Goal: Task Accomplishment & Management: Manage account settings

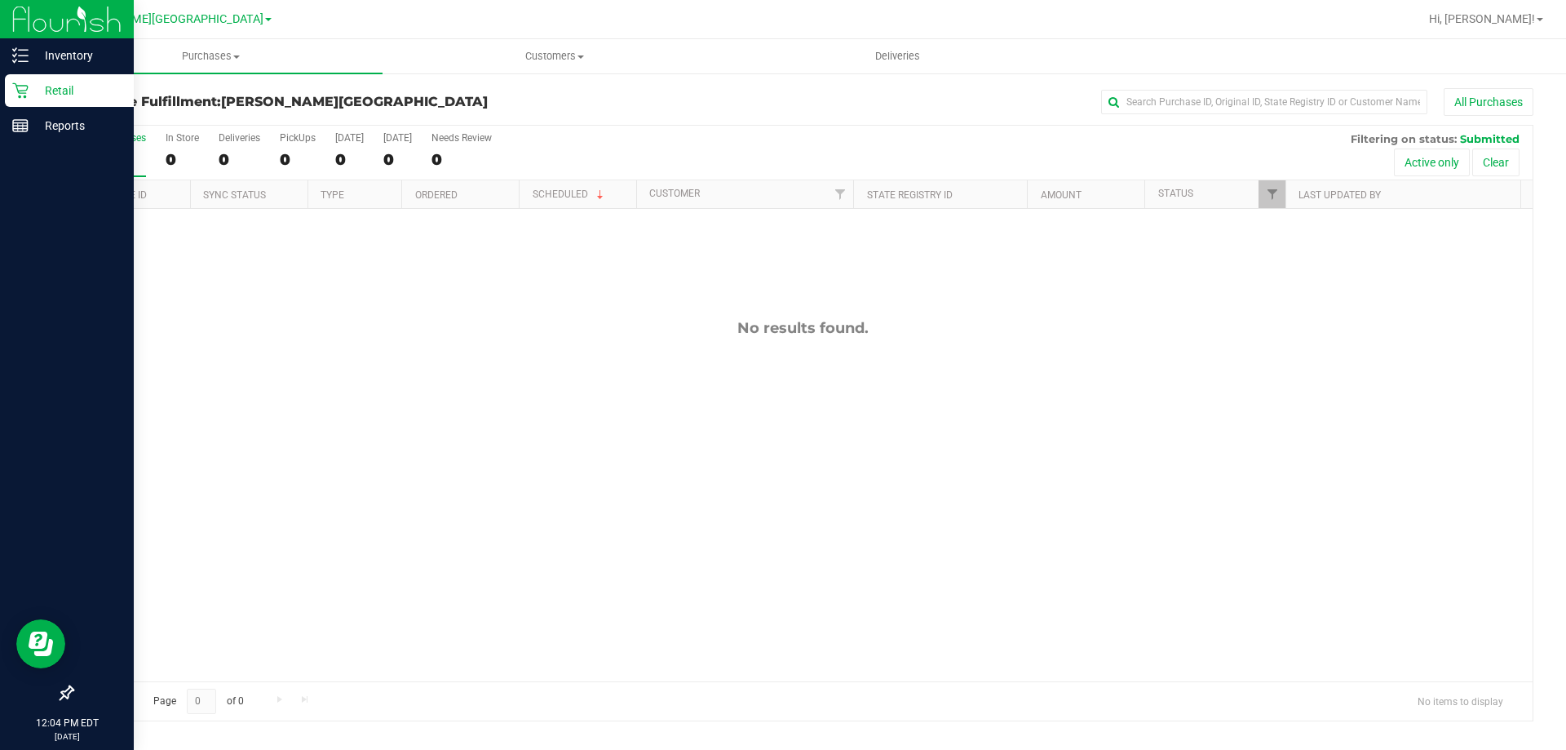
click at [31, 89] on p "Retail" at bounding box center [78, 91] width 98 height 20
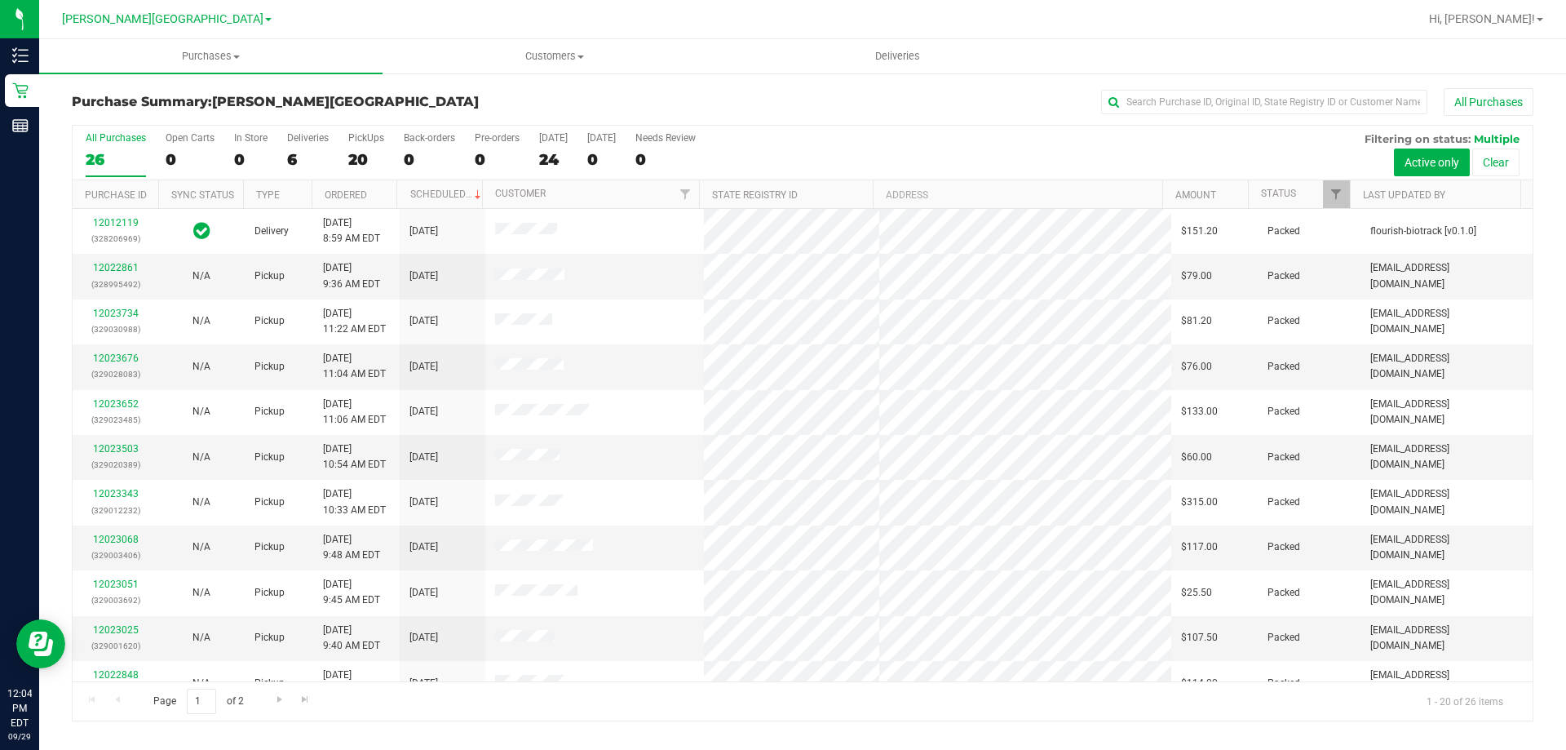
click at [356, 158] on div "20" at bounding box center [366, 159] width 36 height 19
click at [0, 0] on input "PickUps 20" at bounding box center [0, 0] width 0 height 0
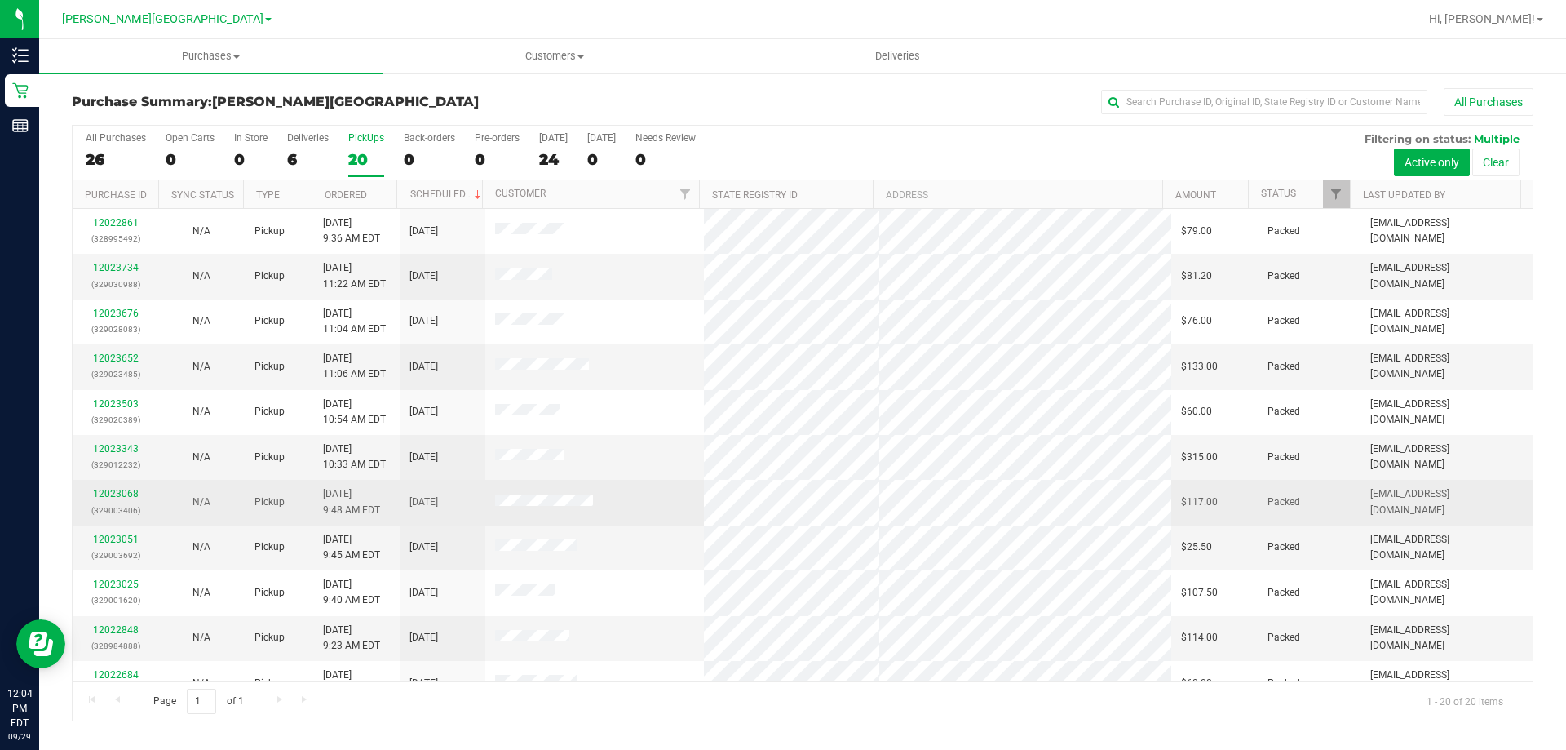
scroll to position [431, 0]
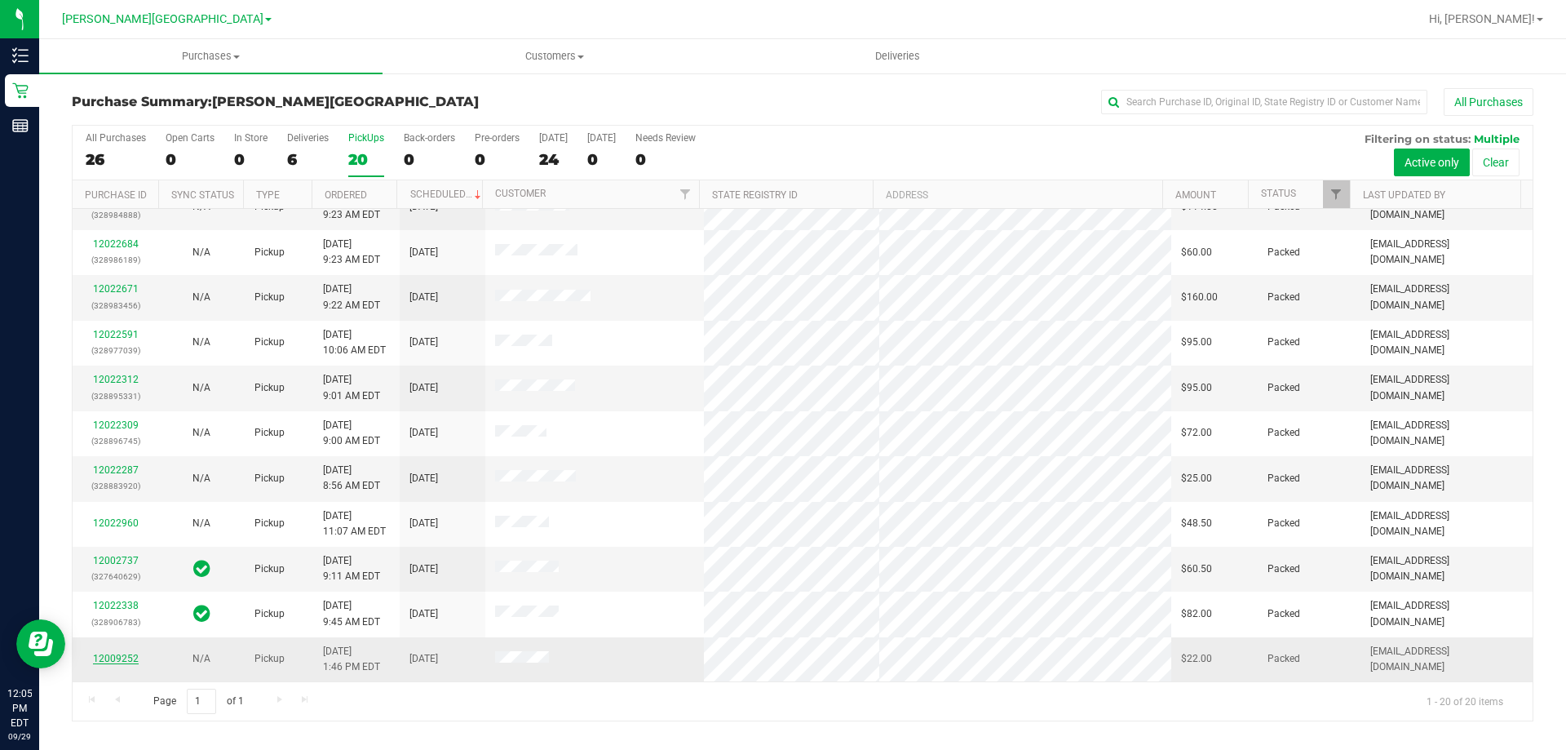
click at [113, 655] on link "12009252" at bounding box center [116, 658] width 46 height 11
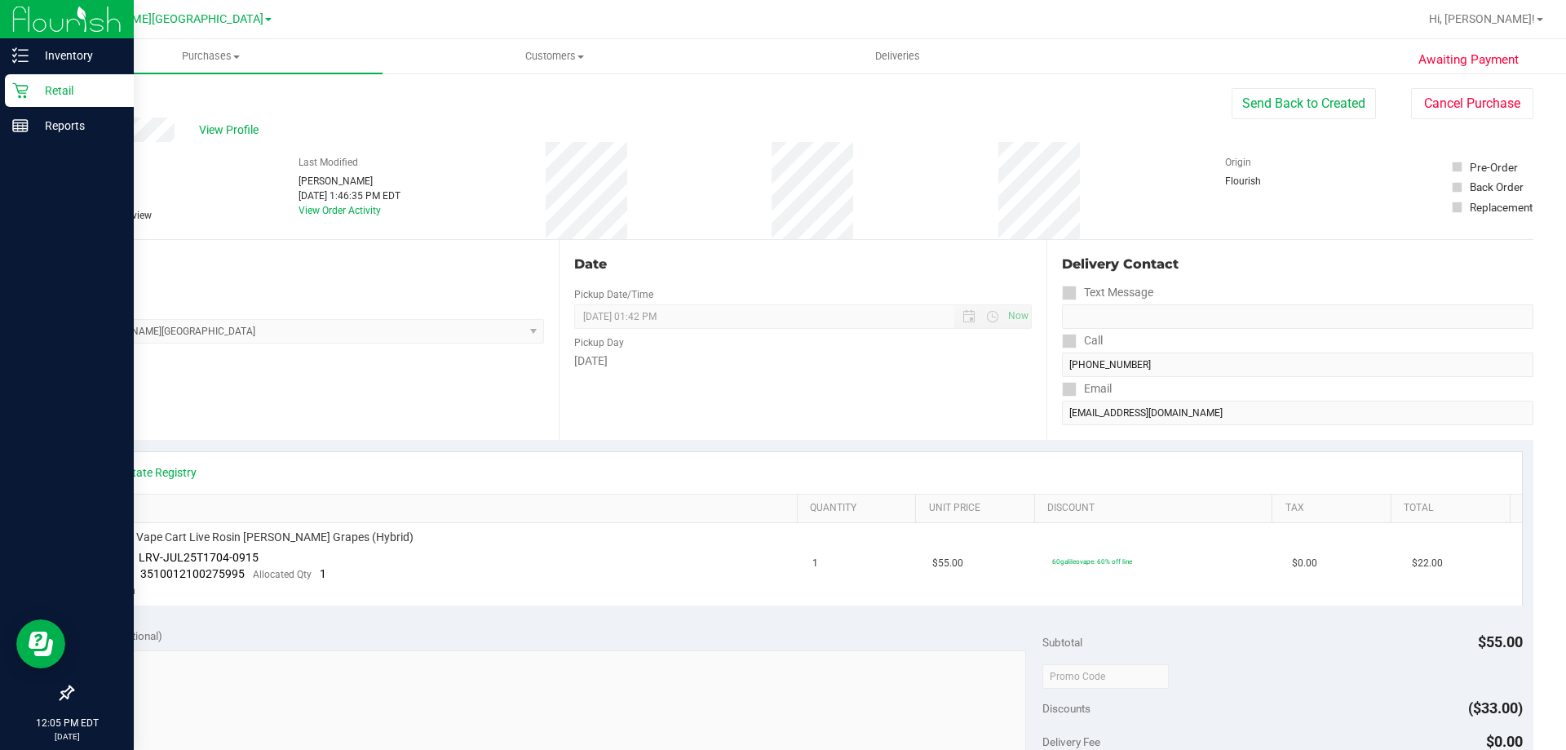
click at [38, 86] on p "Retail" at bounding box center [78, 91] width 98 height 20
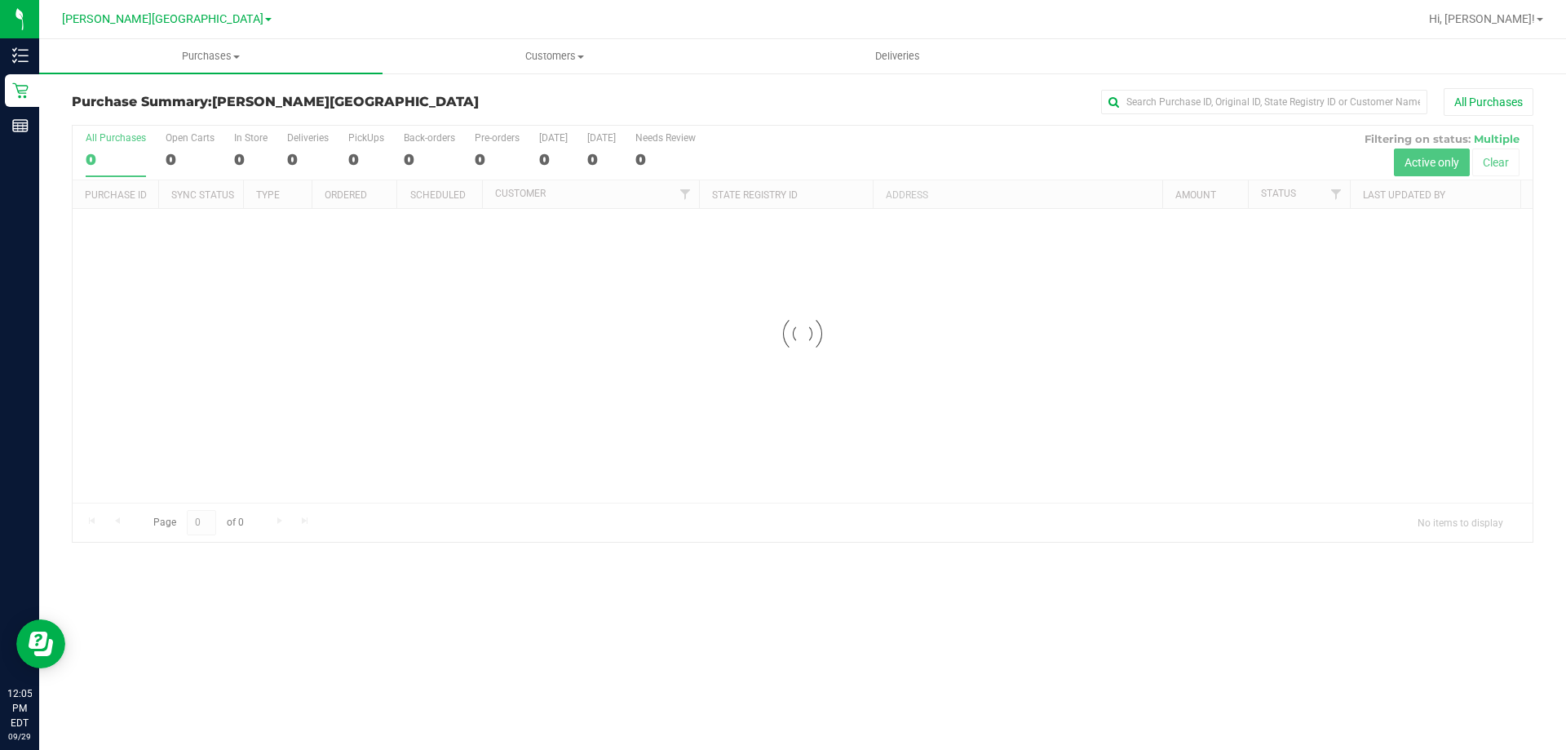
drag, startPoint x: 222, startPoint y: 206, endPoint x: 252, endPoint y: 258, distance: 59.6
drag, startPoint x: 252, startPoint y: 258, endPoint x: 127, endPoint y: 384, distance: 177.6
click at [127, 384] on div at bounding box center [803, 334] width 1460 height 416
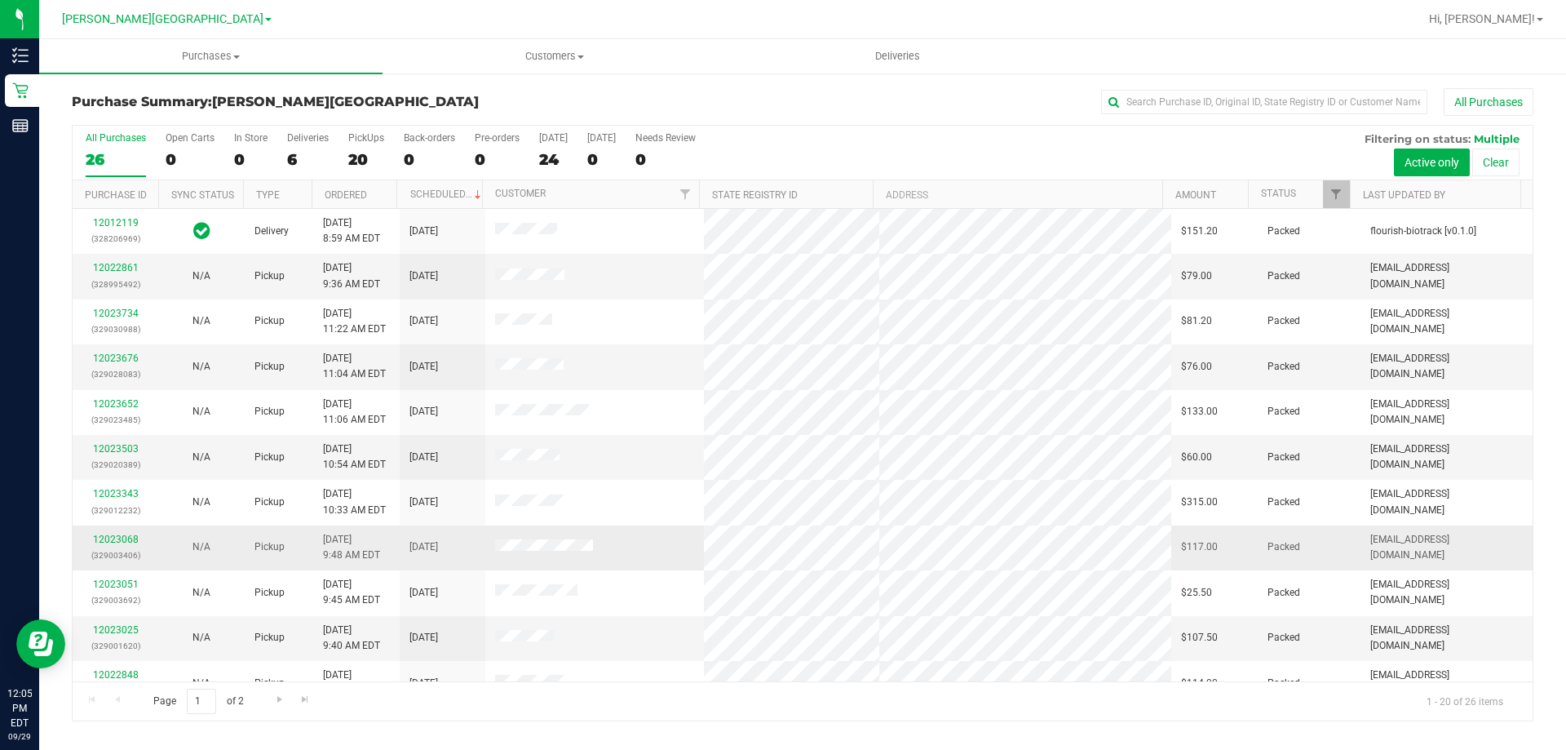
scroll to position [431, 0]
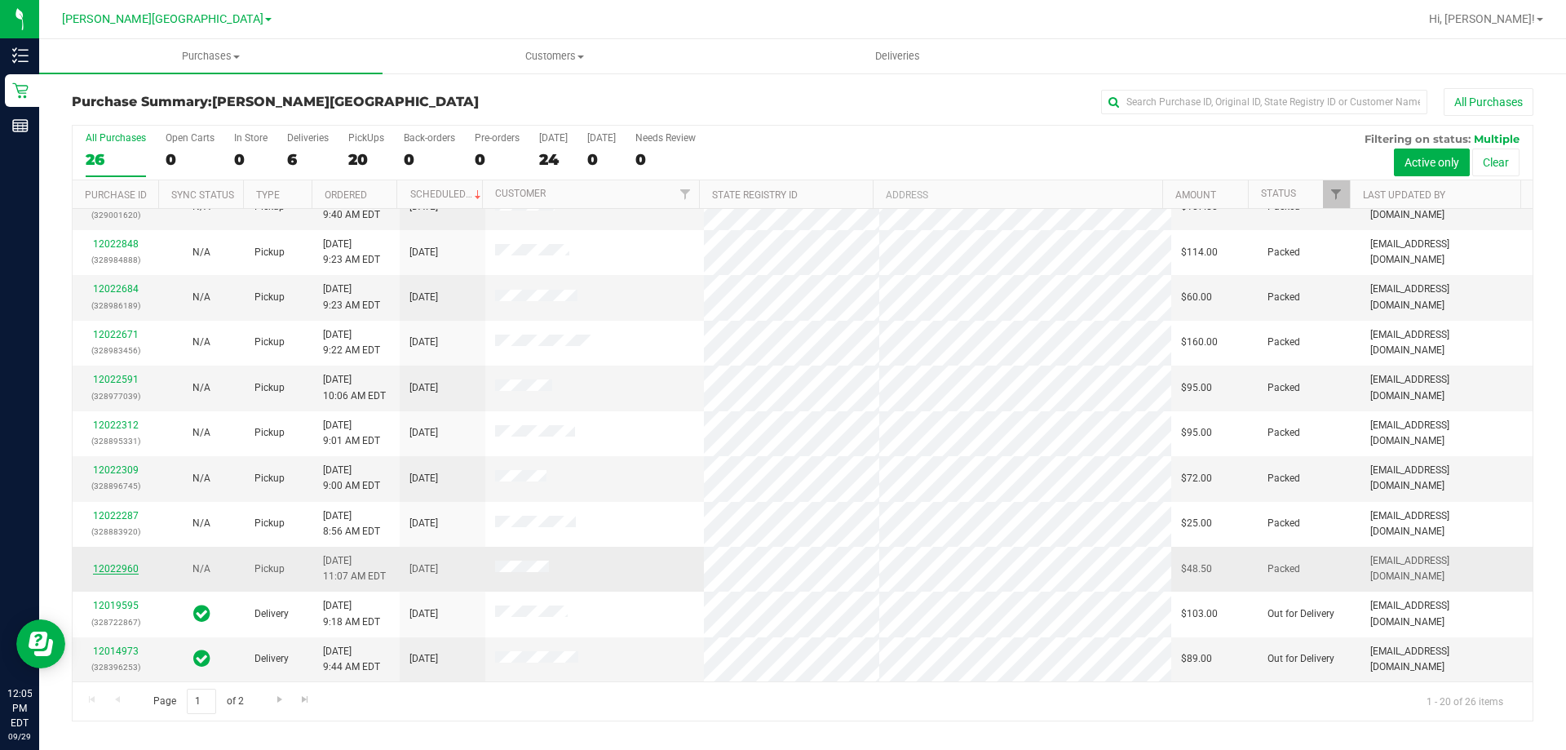
click at [121, 565] on link "12022960" at bounding box center [116, 568] width 46 height 11
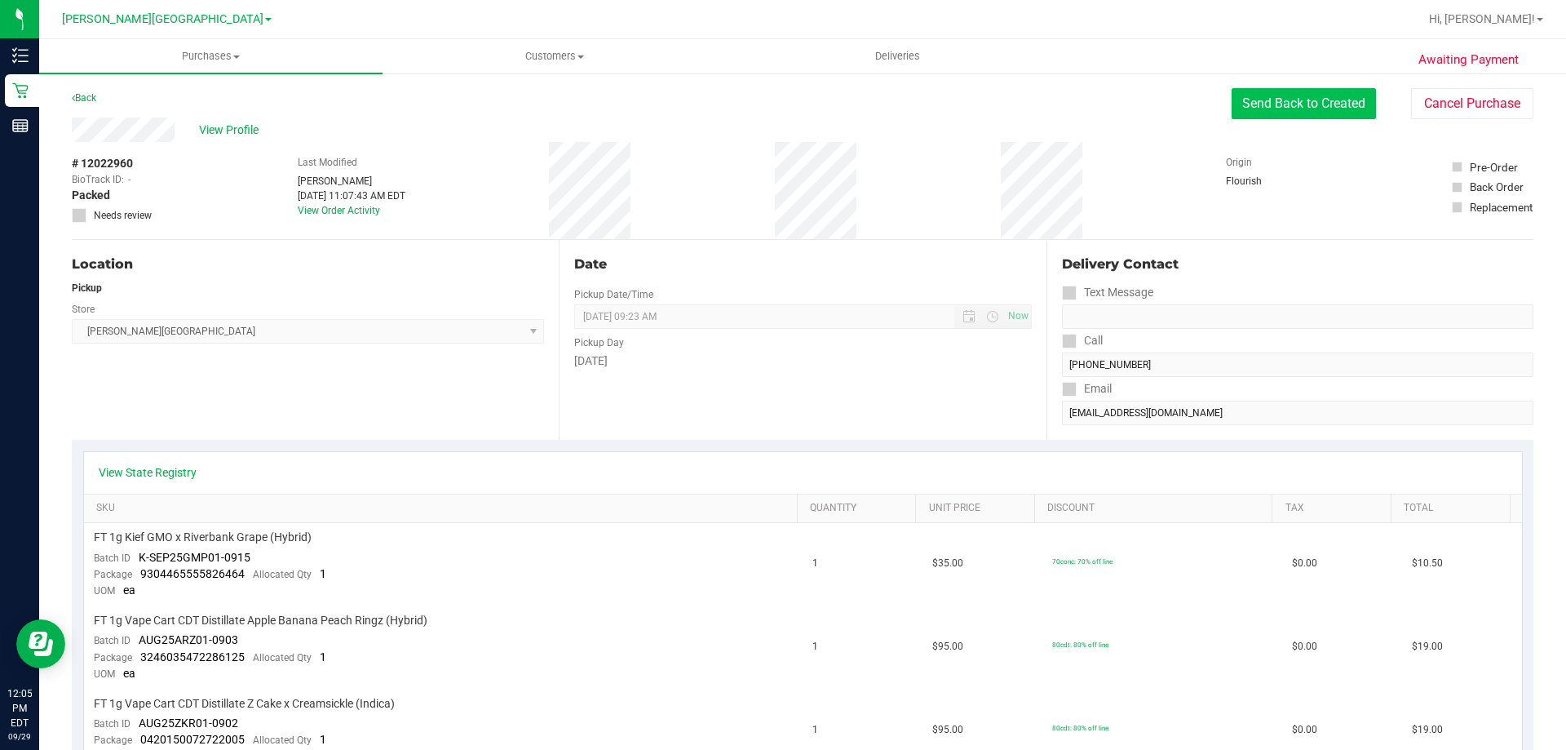
click at [1264, 104] on button "Send Back to Created" at bounding box center [1304, 103] width 144 height 31
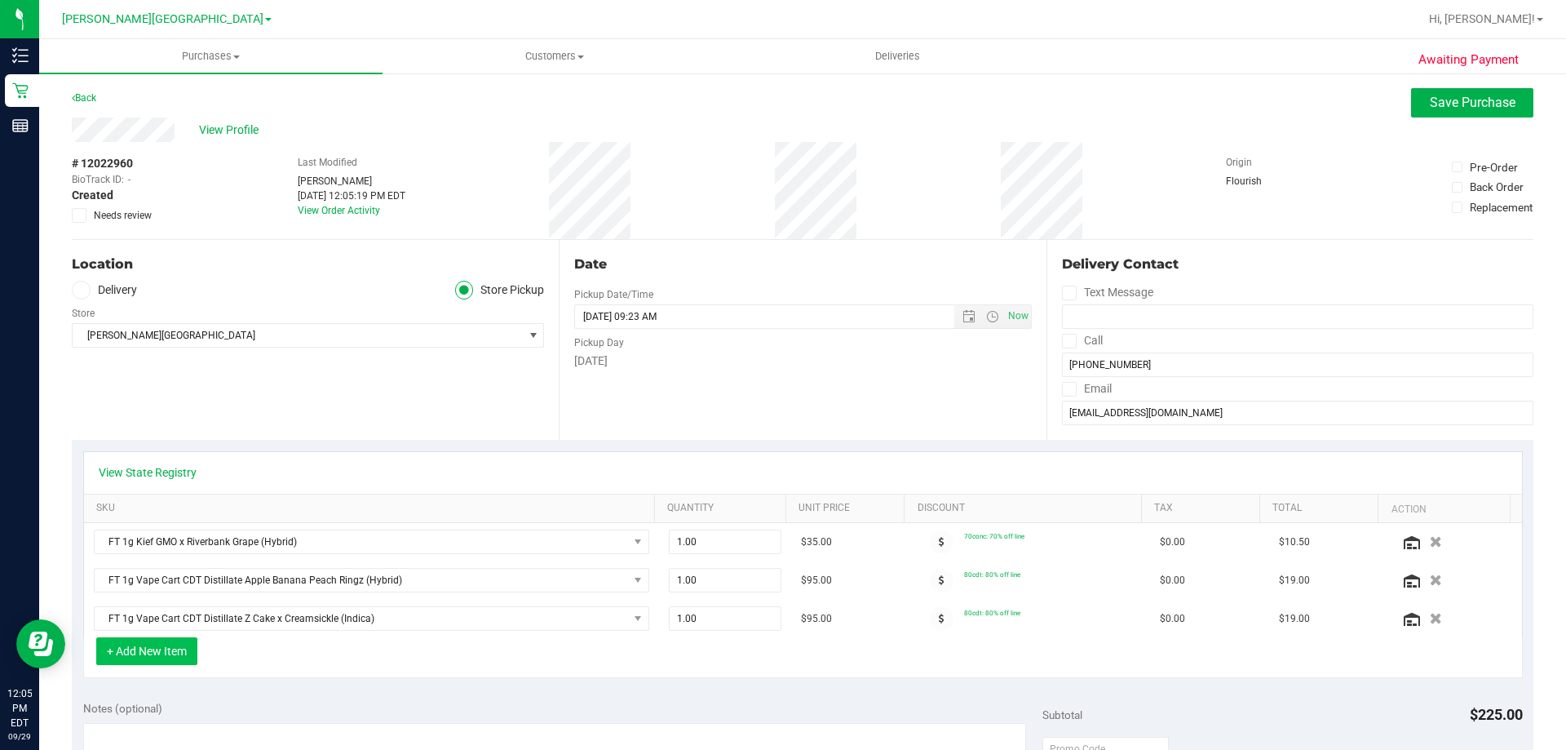
click at [180, 655] on button "+ Add New Item" at bounding box center [146, 651] width 101 height 28
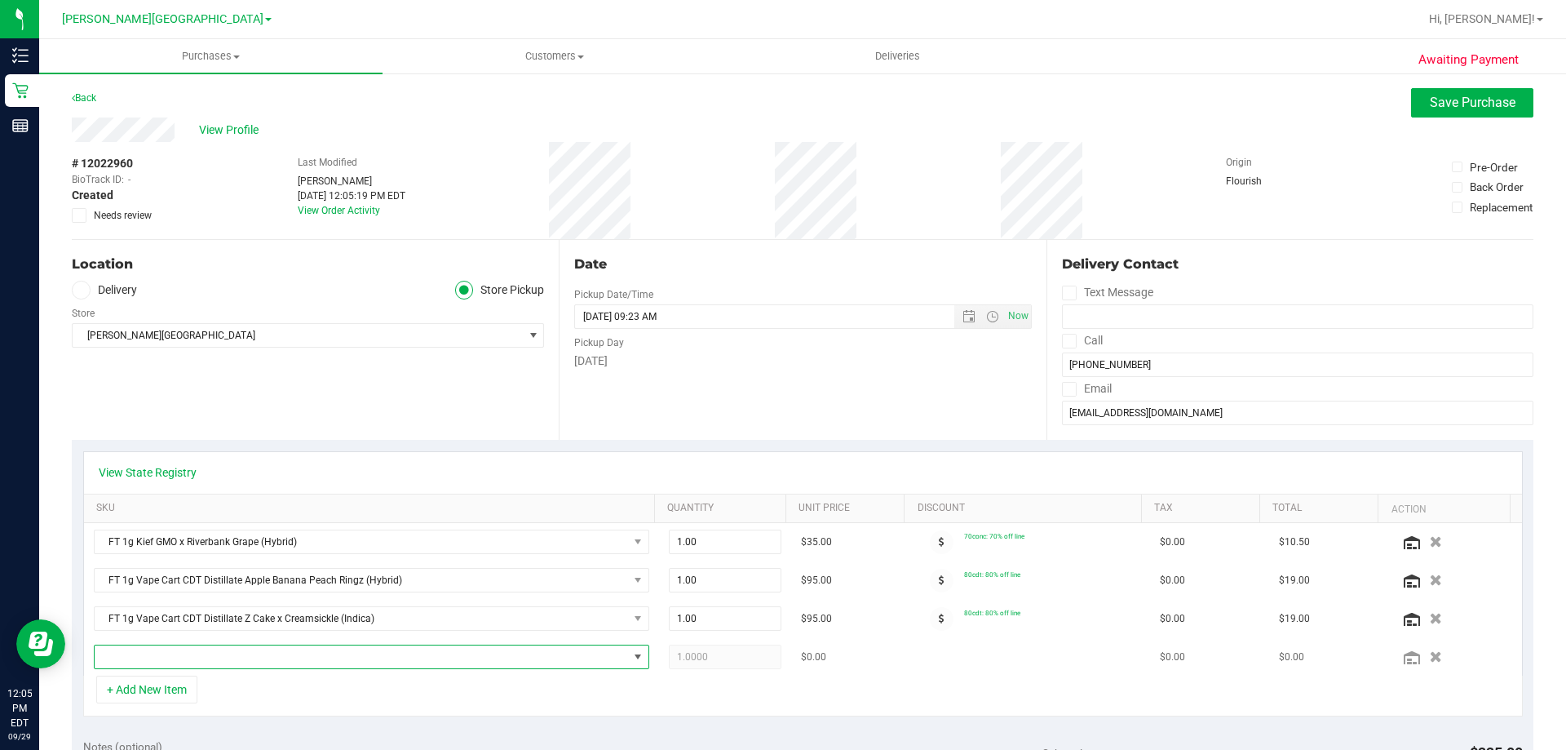
click at [184, 662] on span "NO DATA FOUND" at bounding box center [361, 656] width 533 height 23
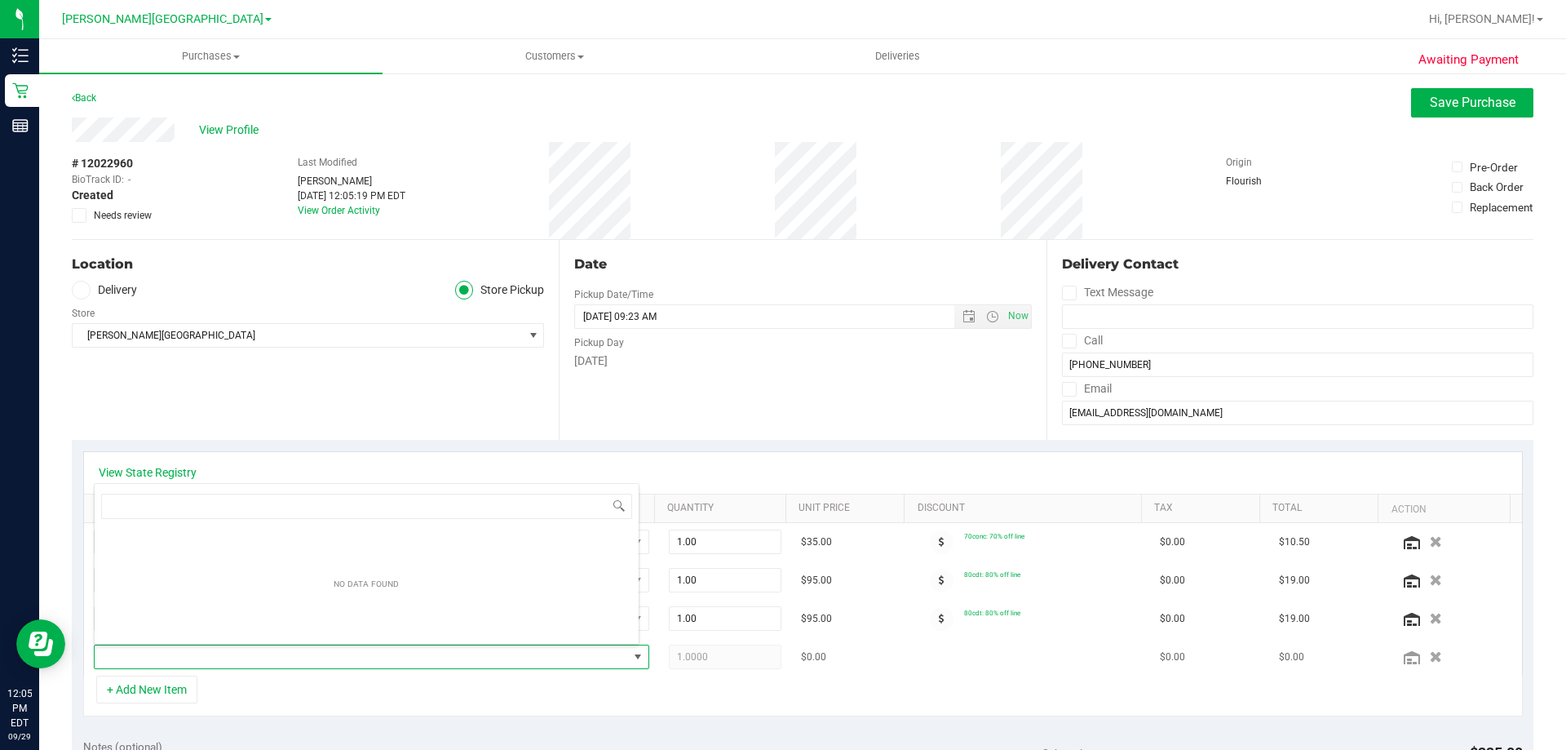
scroll to position [24, 541]
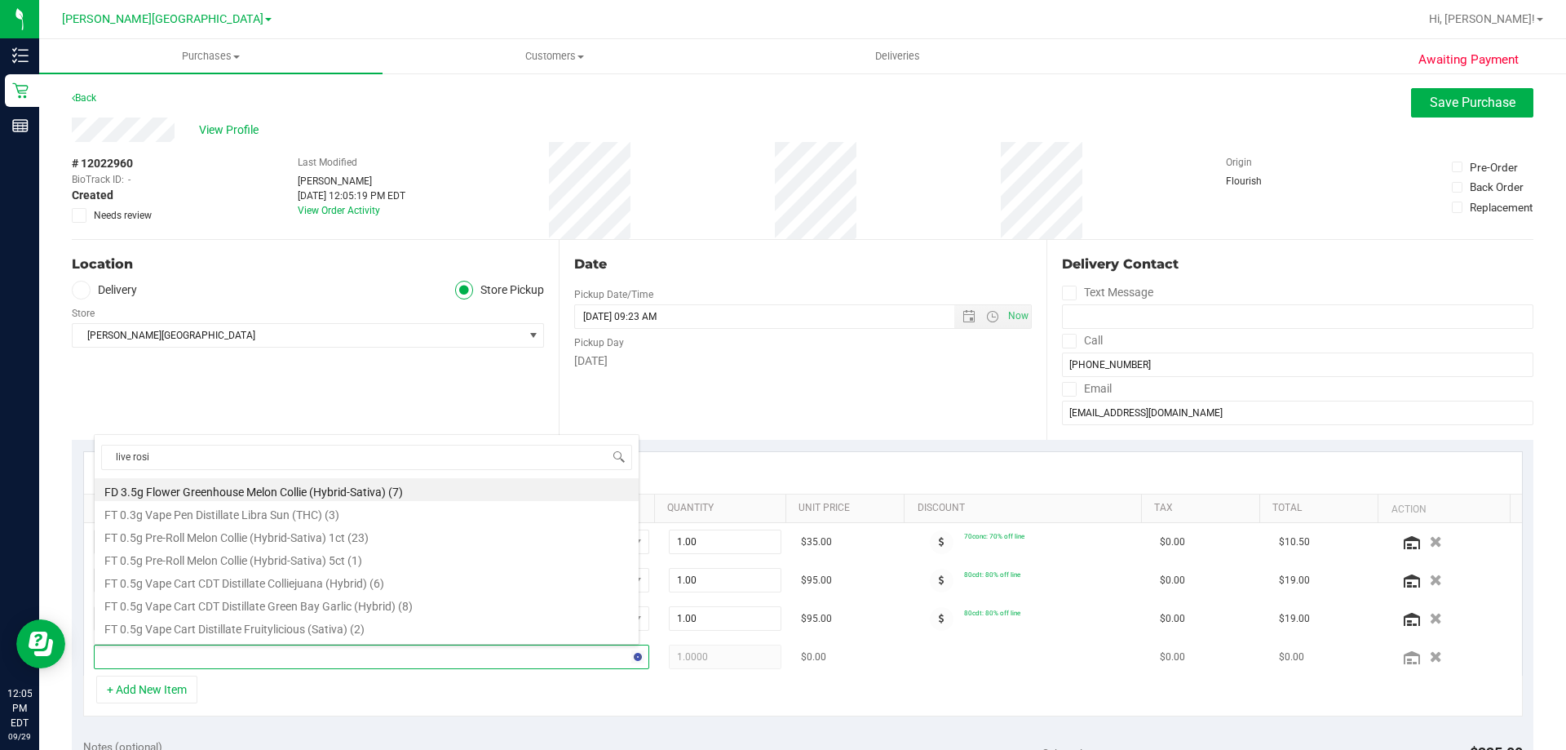
type input "live rosin"
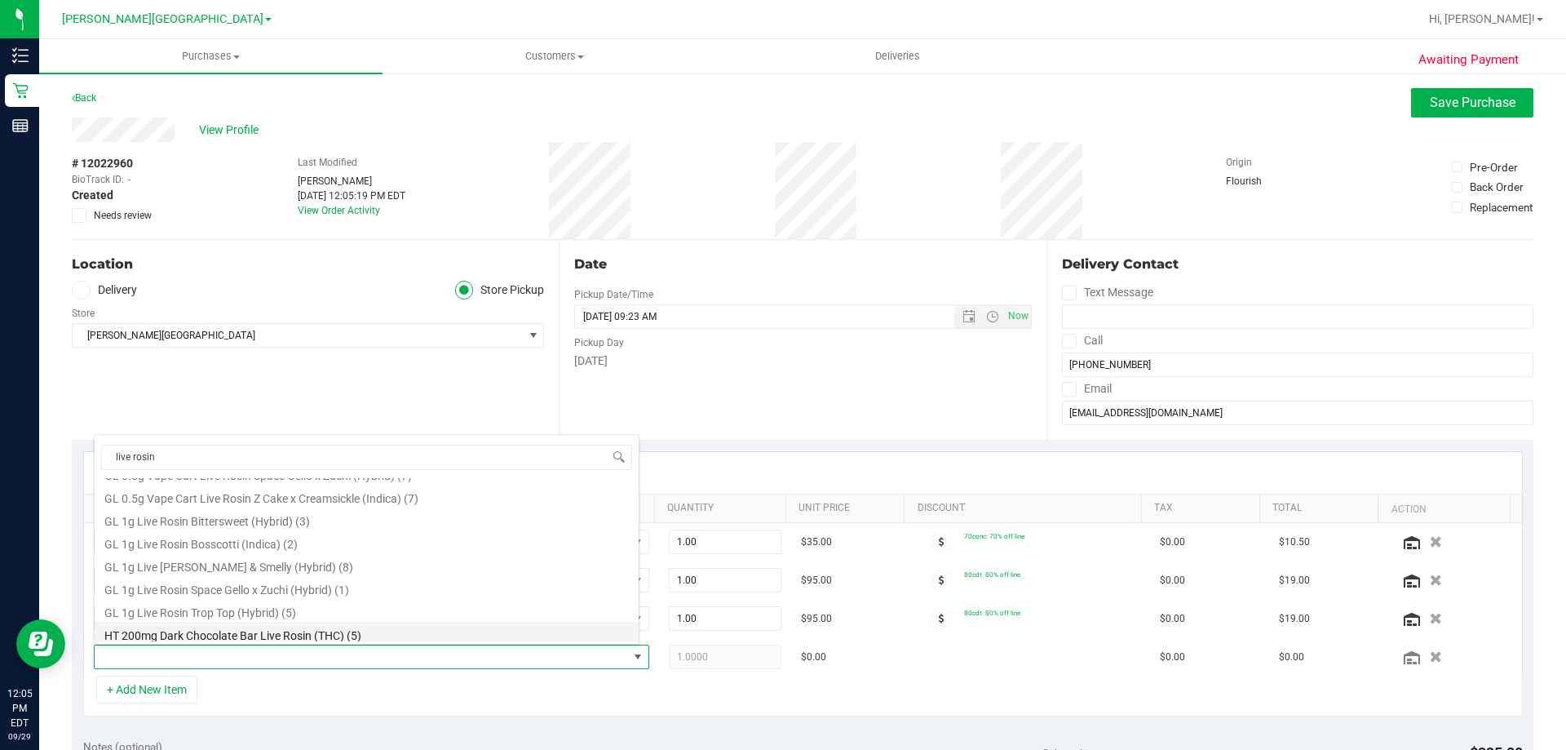
scroll to position [248, 0]
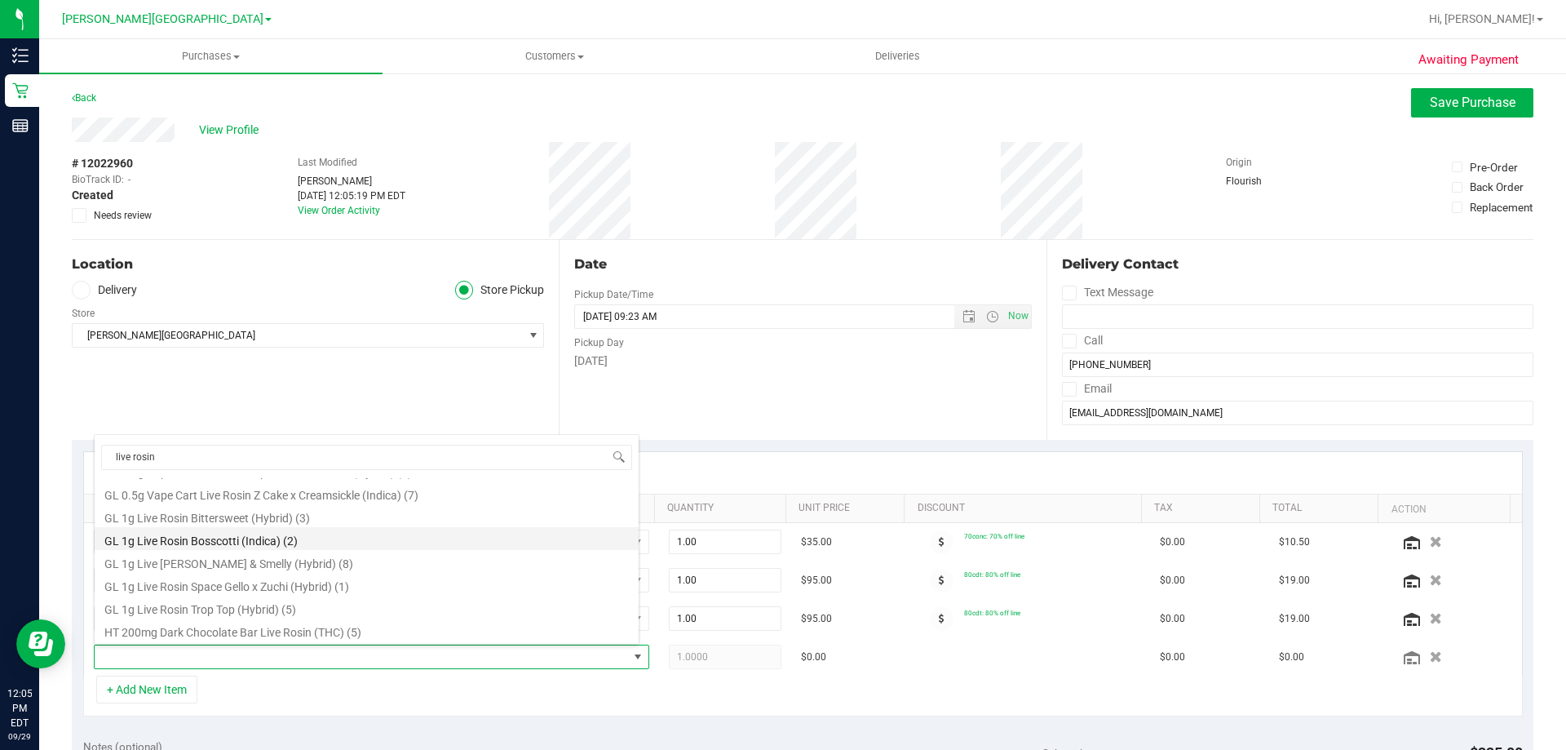
click at [227, 534] on li "GL 1g Live Rosin Bosscotti (Indica) (2)" at bounding box center [367, 538] width 544 height 23
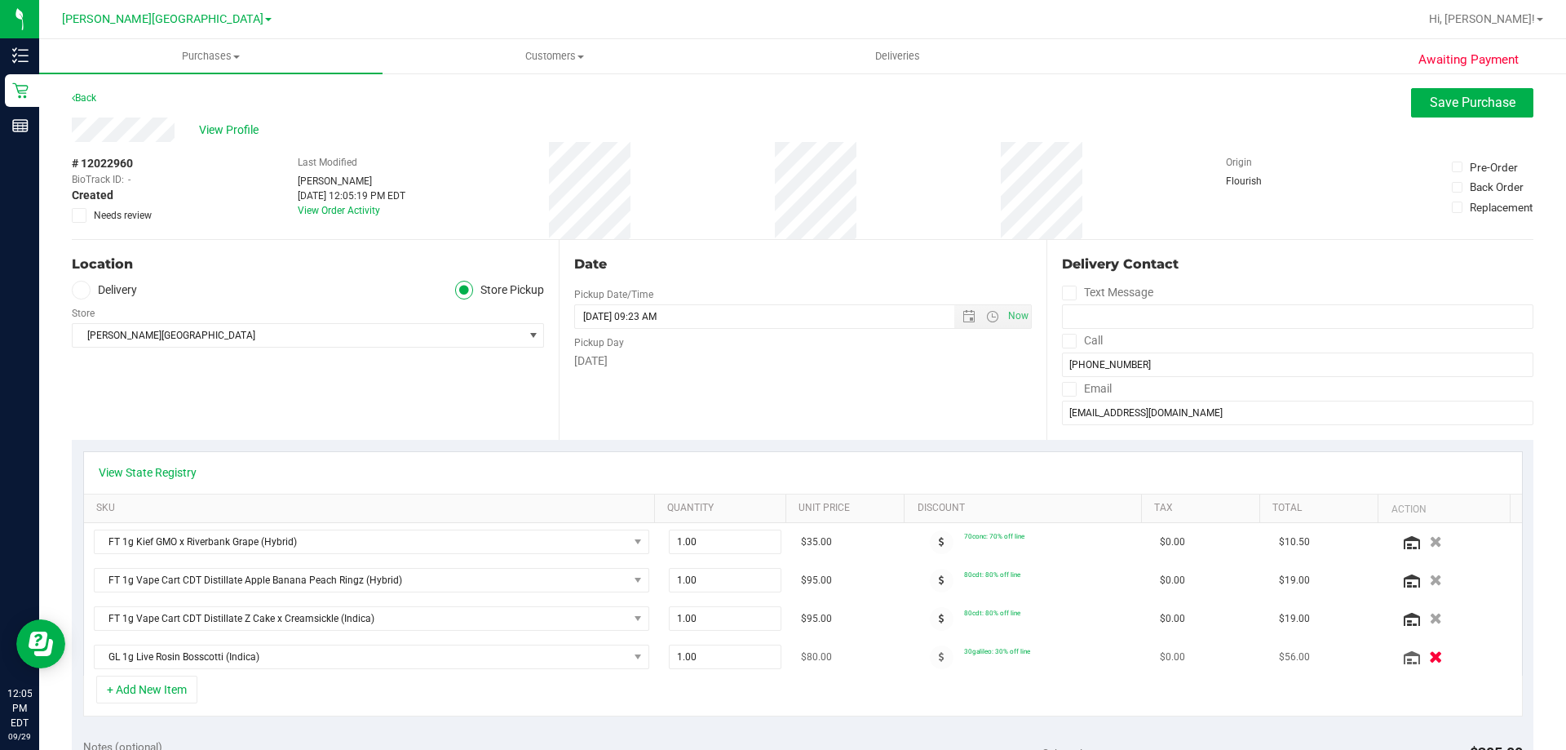
click at [1429, 657] on icon "button" at bounding box center [1436, 657] width 14 height 12
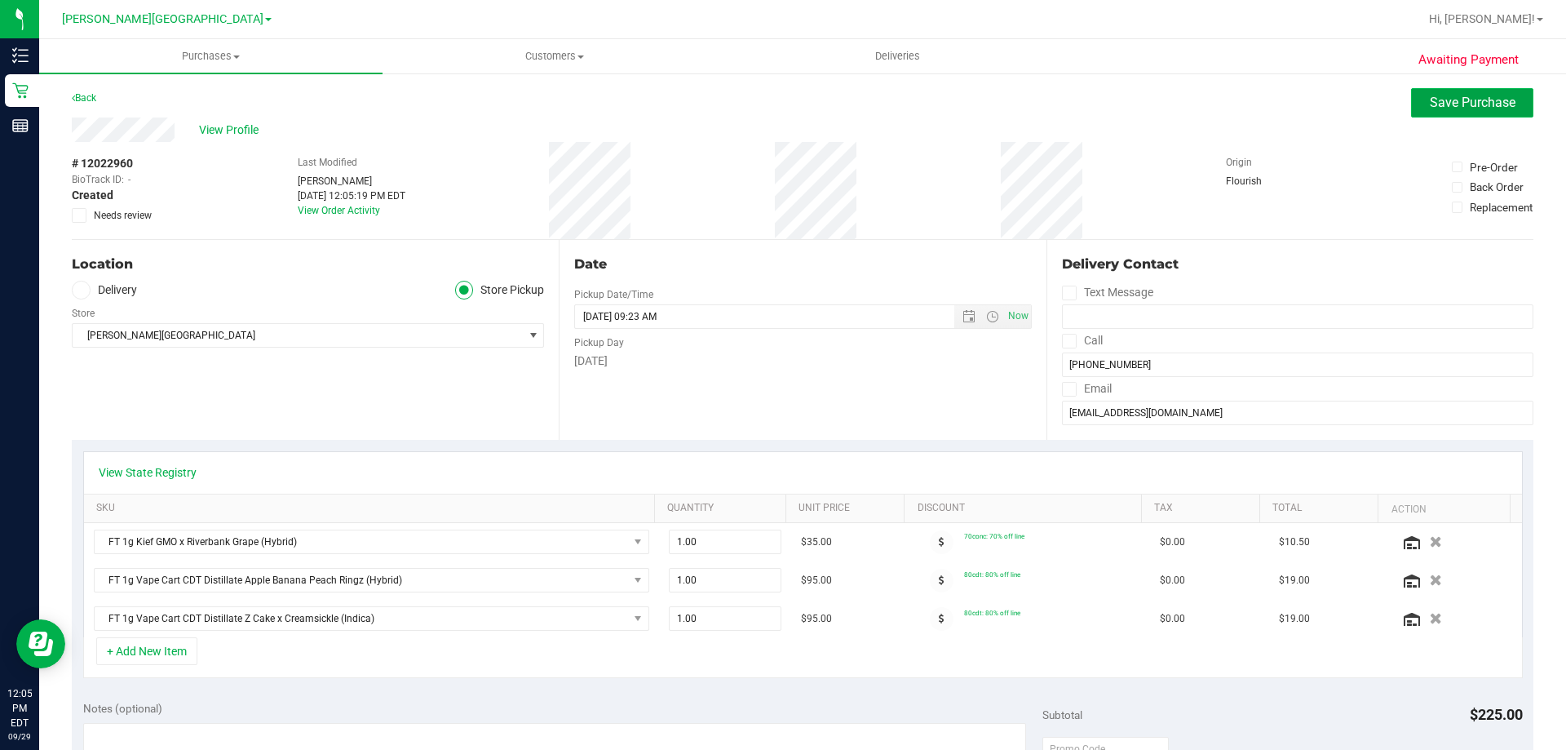
click at [1463, 94] on button "Save Purchase" at bounding box center [1472, 102] width 122 height 29
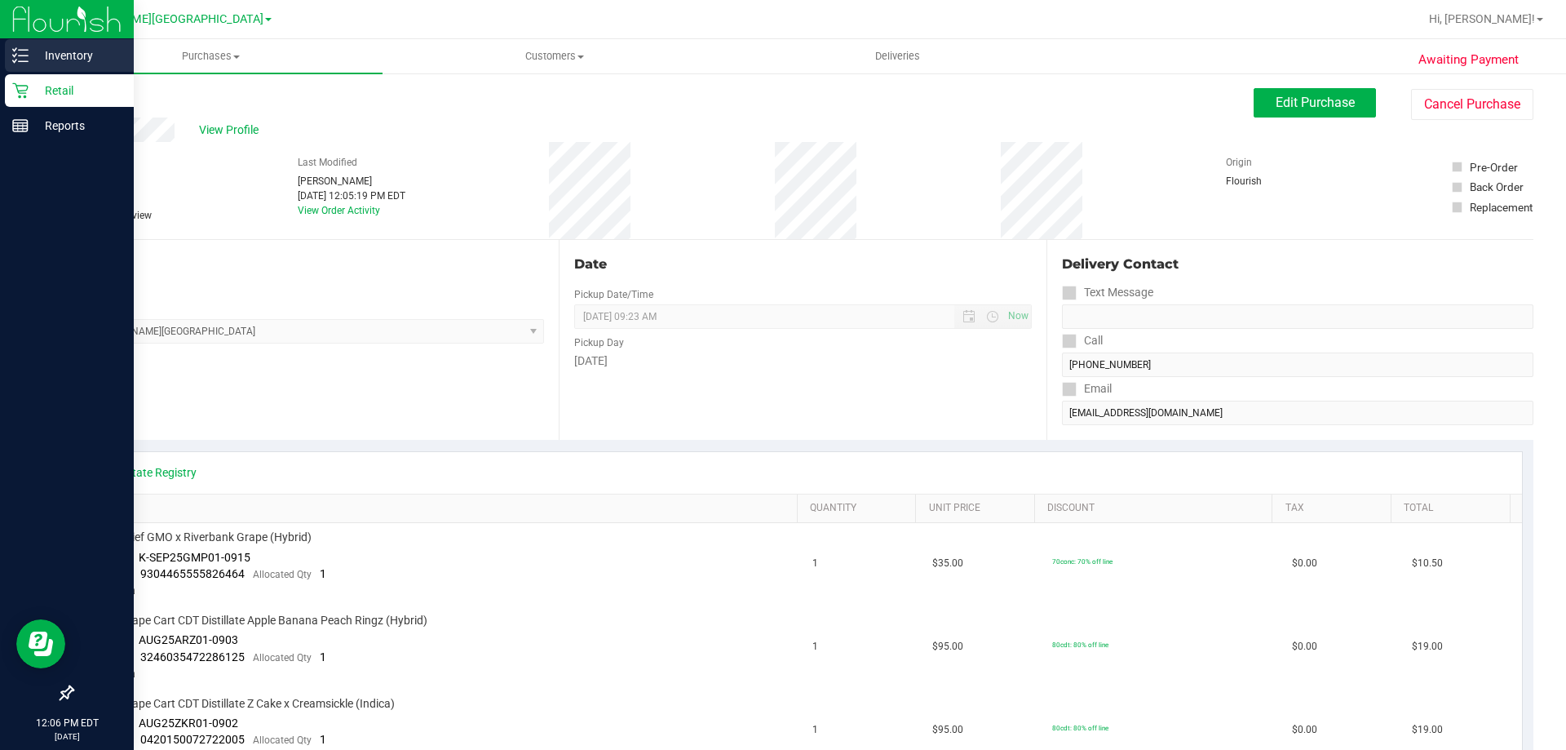
click at [67, 49] on p "Inventory" at bounding box center [78, 56] width 98 height 20
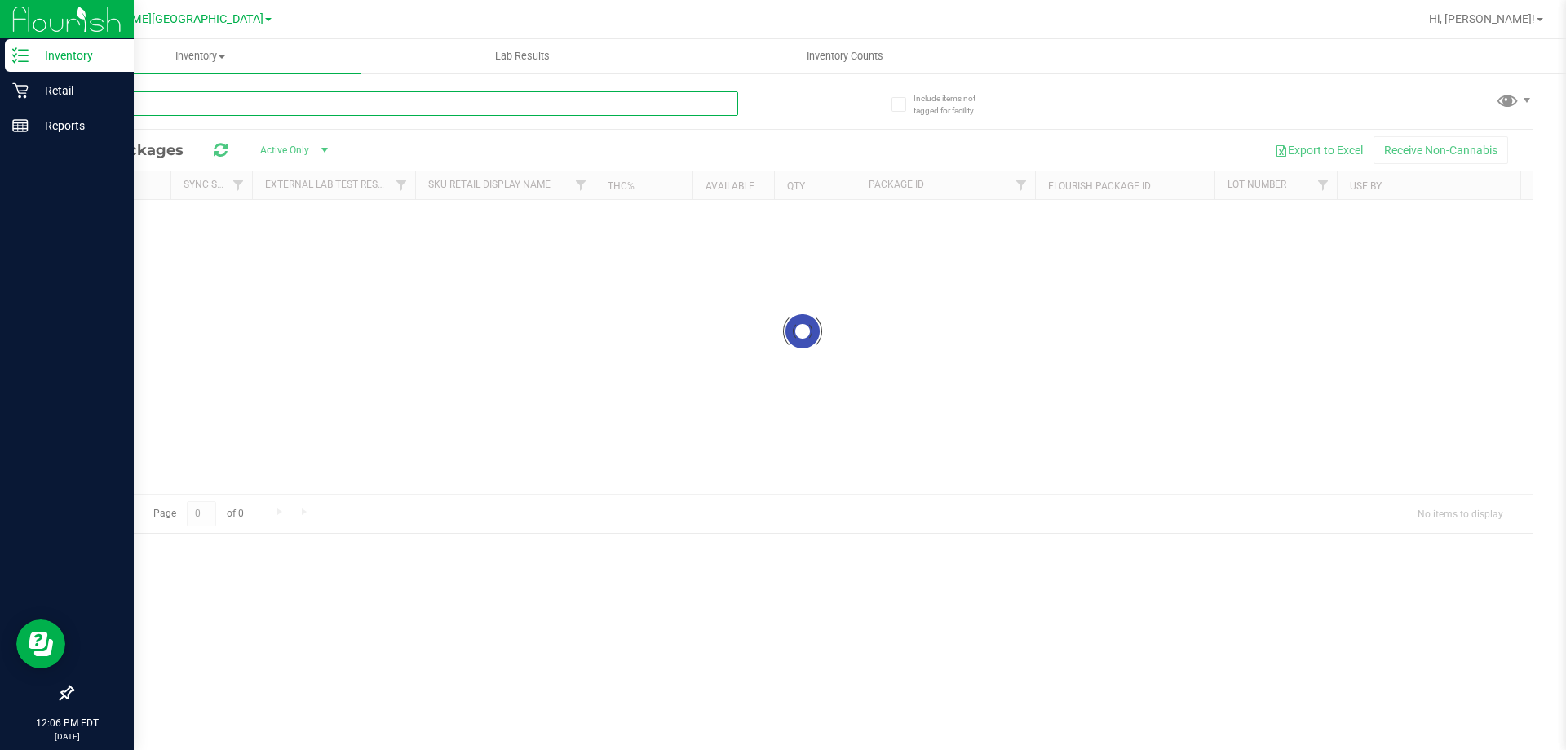
click at [210, 108] on input "text" at bounding box center [405, 103] width 666 height 24
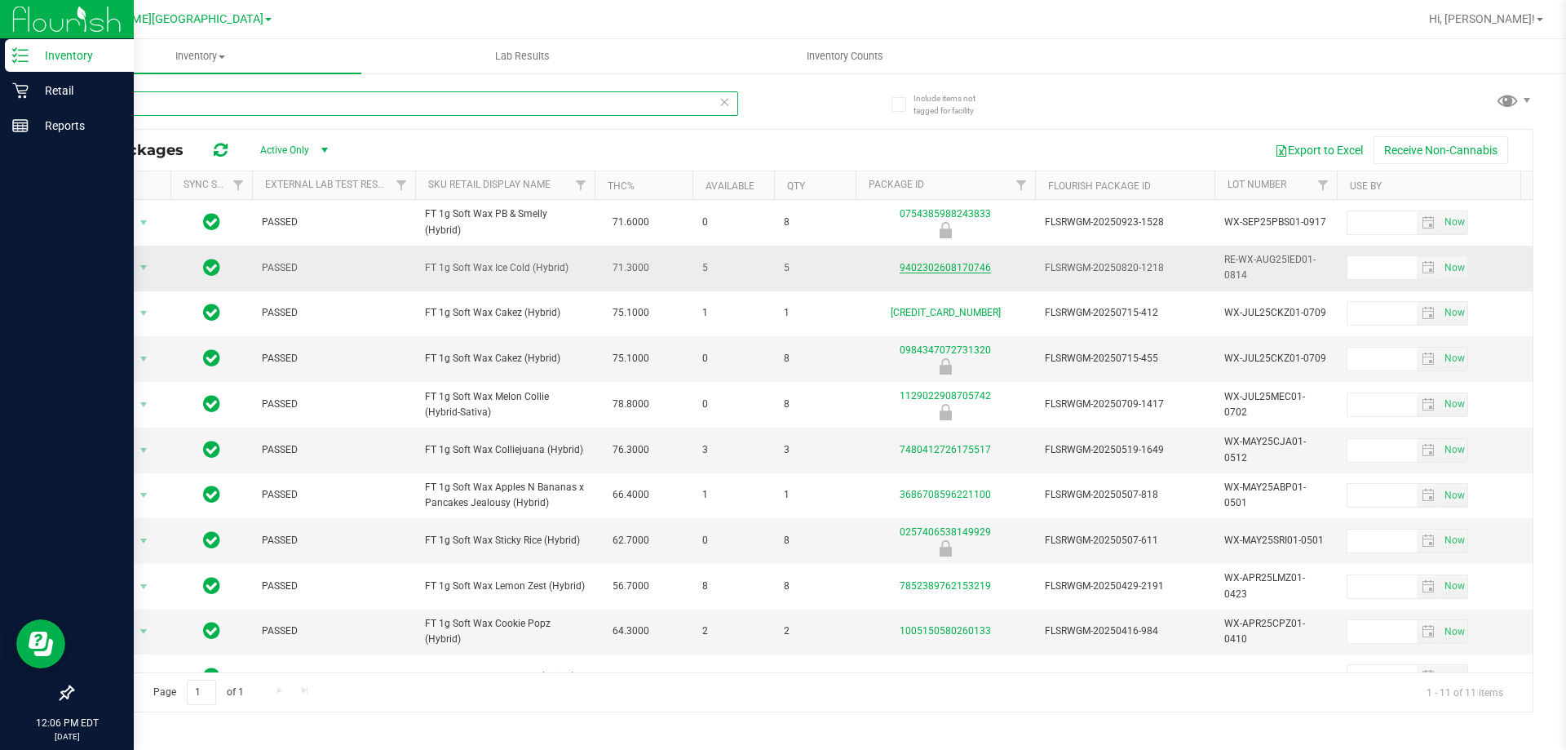
type input "wax"
click at [976, 264] on link "9402302608170746" at bounding box center [945, 267] width 91 height 11
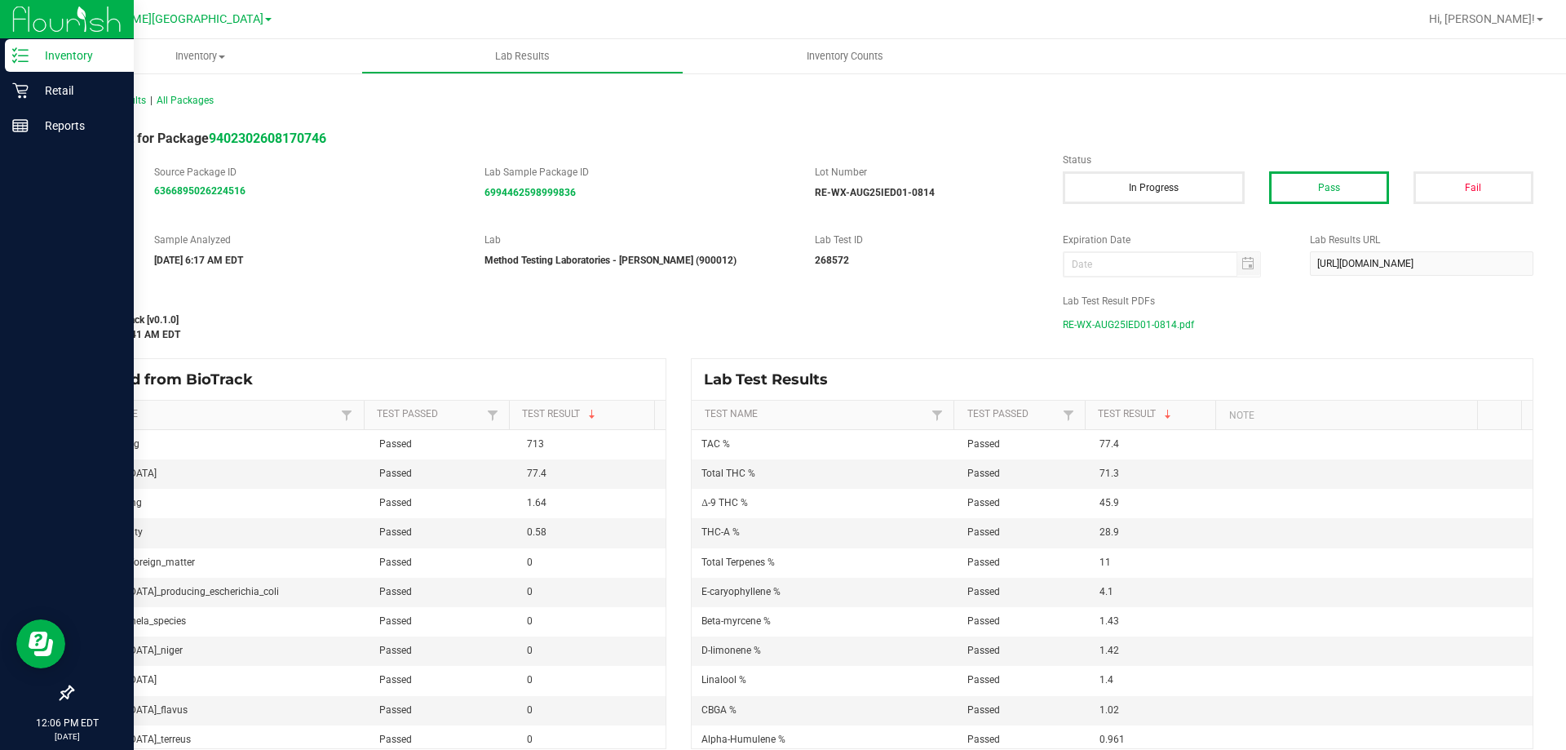
click at [1126, 330] on span "RE-WX-AUG25IED01-0814.pdf" at bounding box center [1128, 324] width 131 height 24
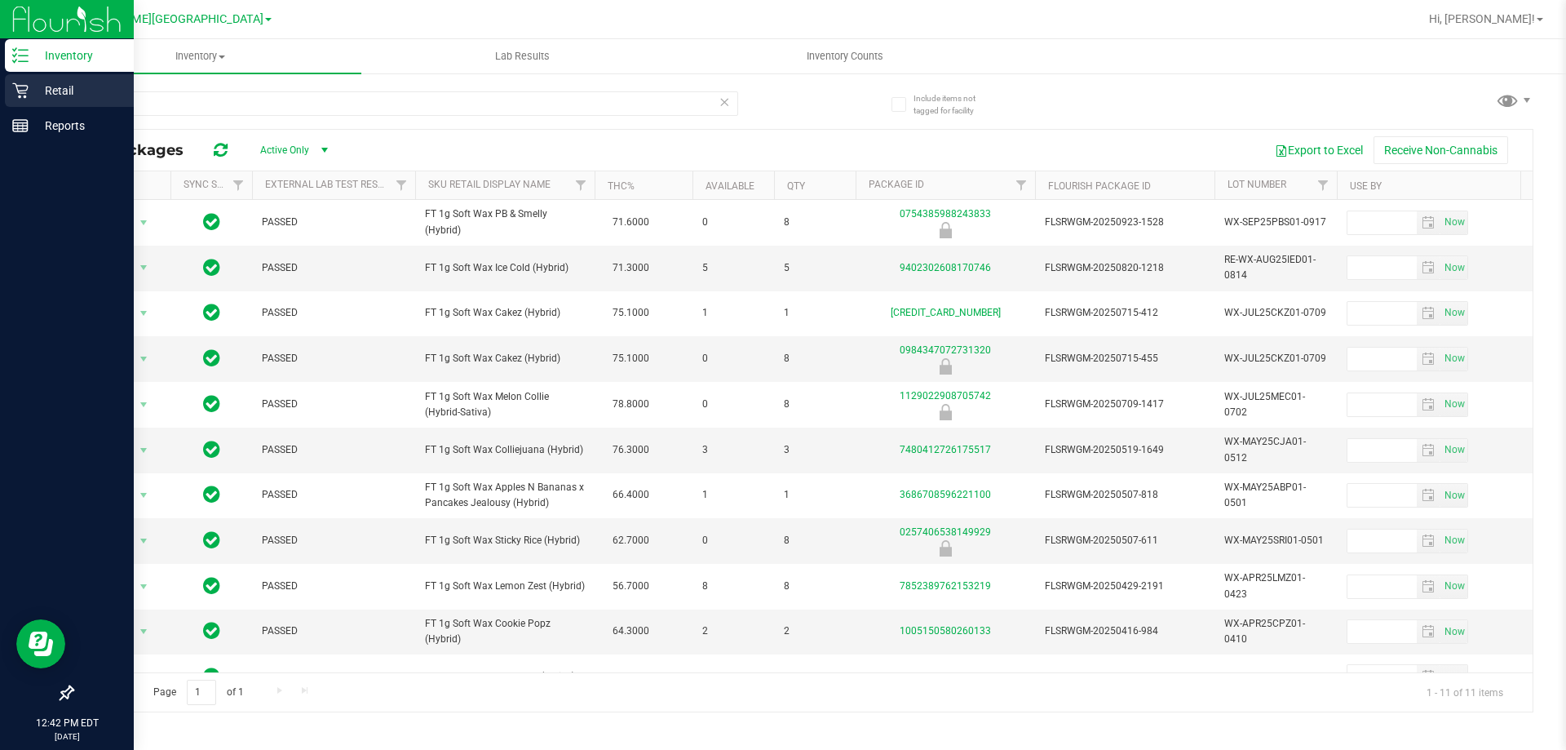
click at [66, 83] on p "Retail" at bounding box center [78, 91] width 98 height 20
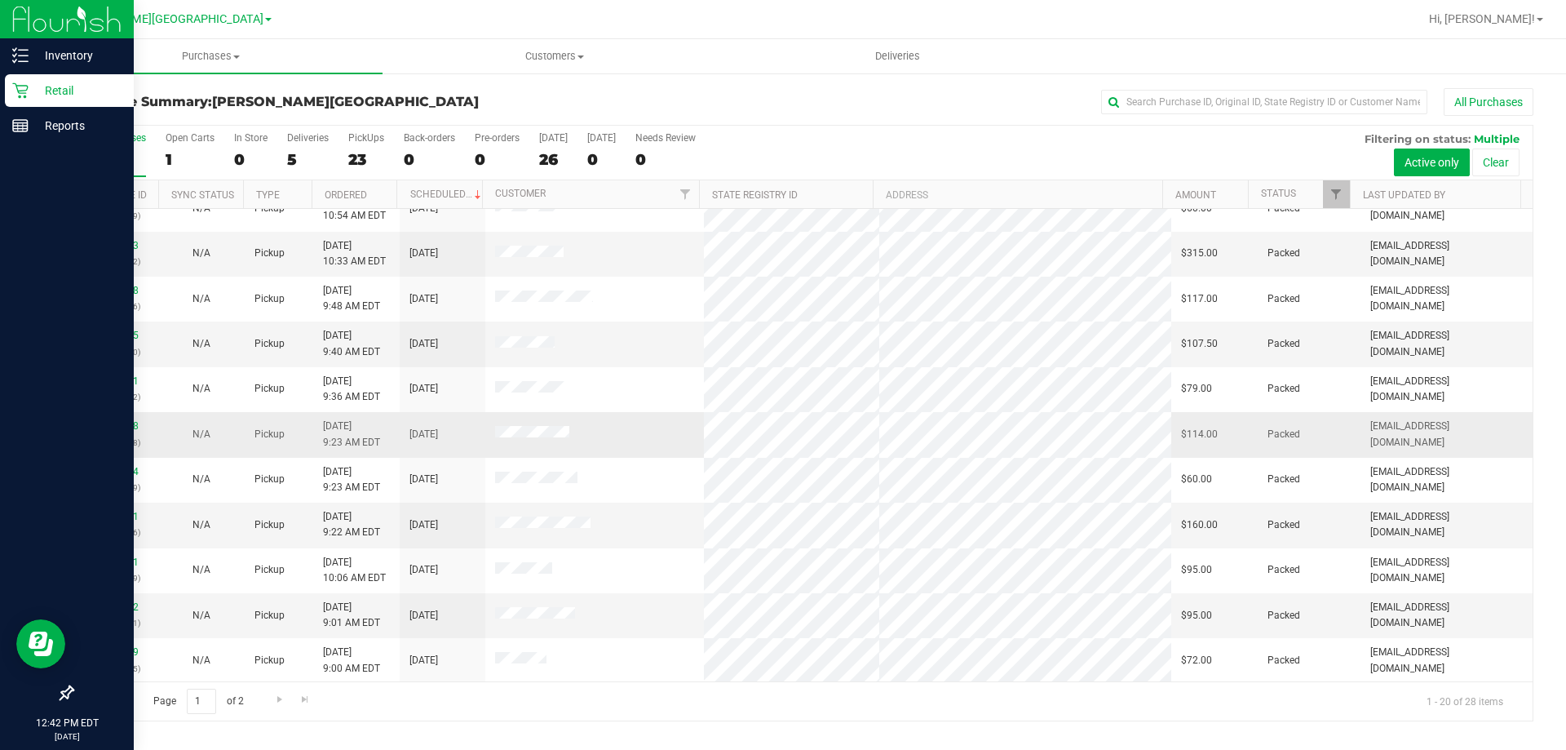
scroll to position [431, 0]
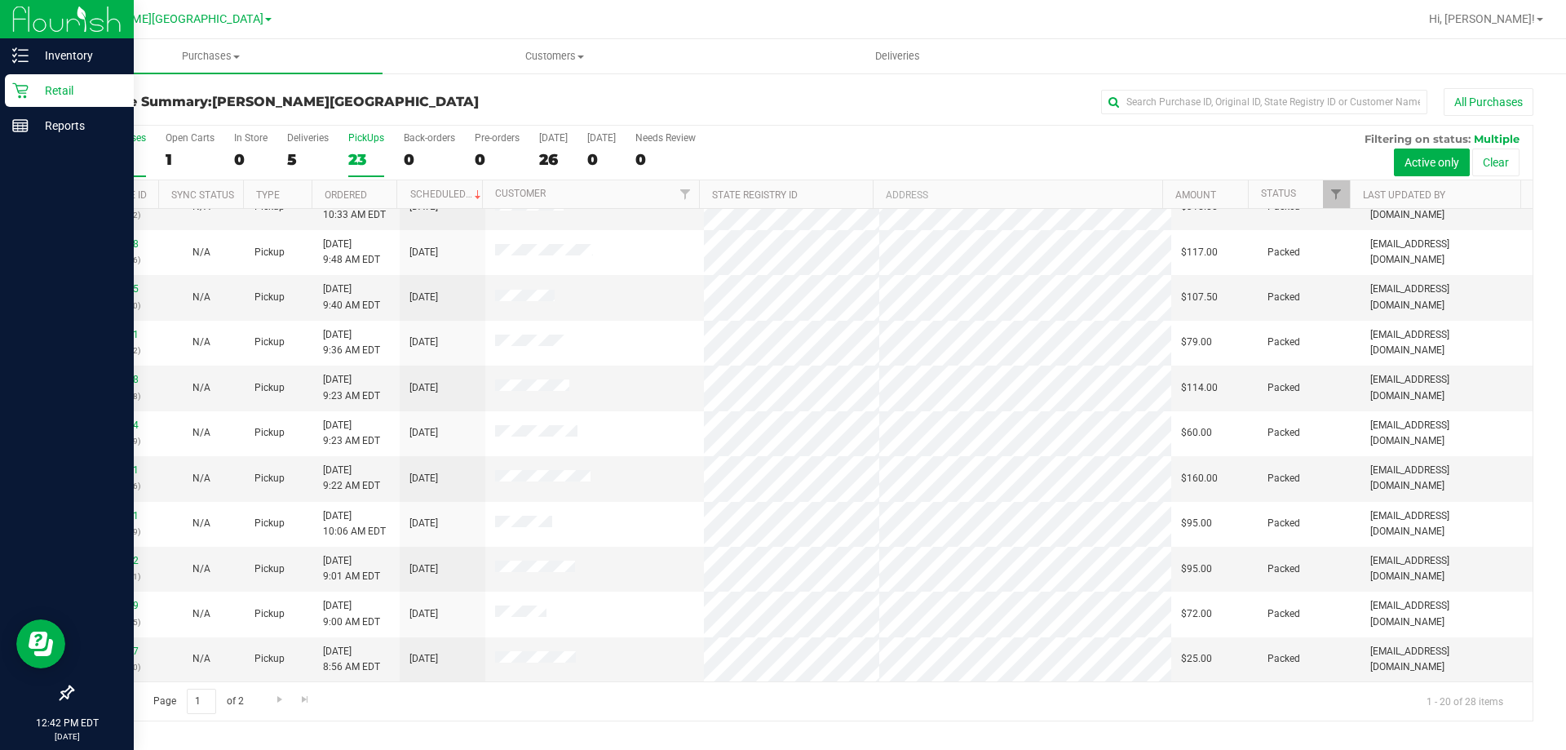
click at [356, 154] on div "23" at bounding box center [366, 159] width 36 height 19
click at [0, 0] on input "PickUps 23" at bounding box center [0, 0] width 0 height 0
click at [353, 157] on div "23" at bounding box center [366, 159] width 36 height 19
click at [0, 0] on input "PickUps 23" at bounding box center [0, 0] width 0 height 0
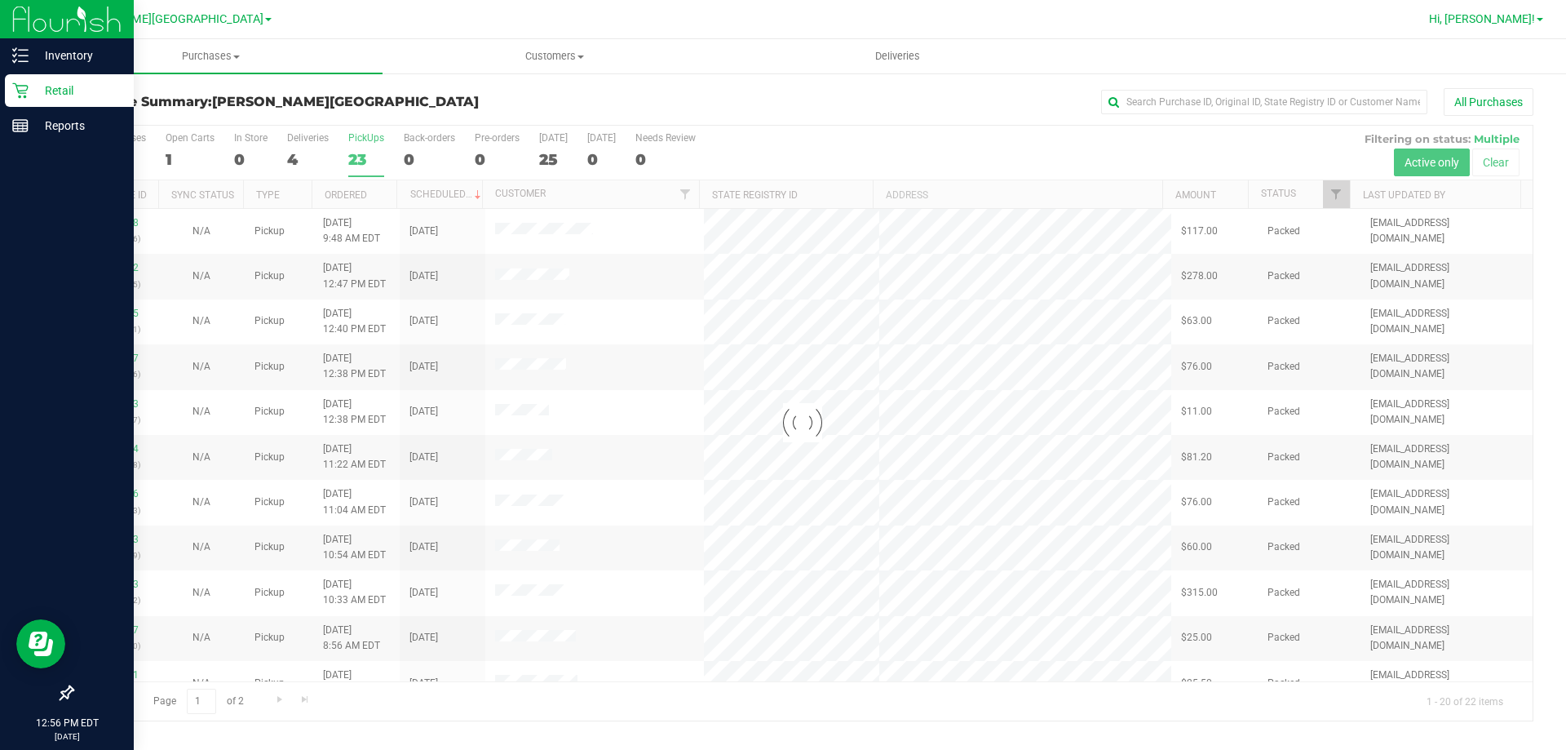
click at [1533, 15] on span "Hi, [PERSON_NAME]!" at bounding box center [1482, 18] width 106 height 13
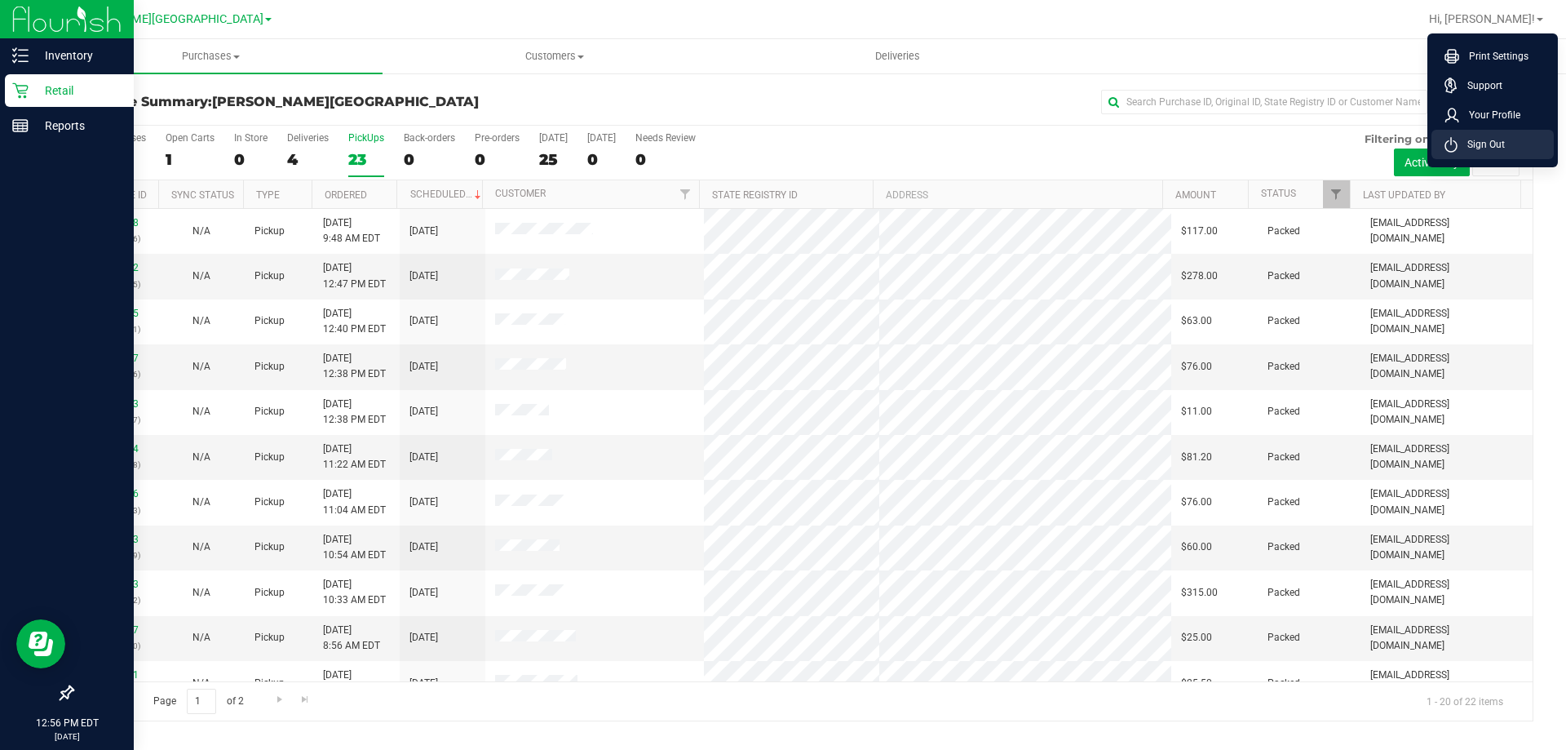
click at [1493, 145] on span "Sign Out" at bounding box center [1481, 144] width 47 height 16
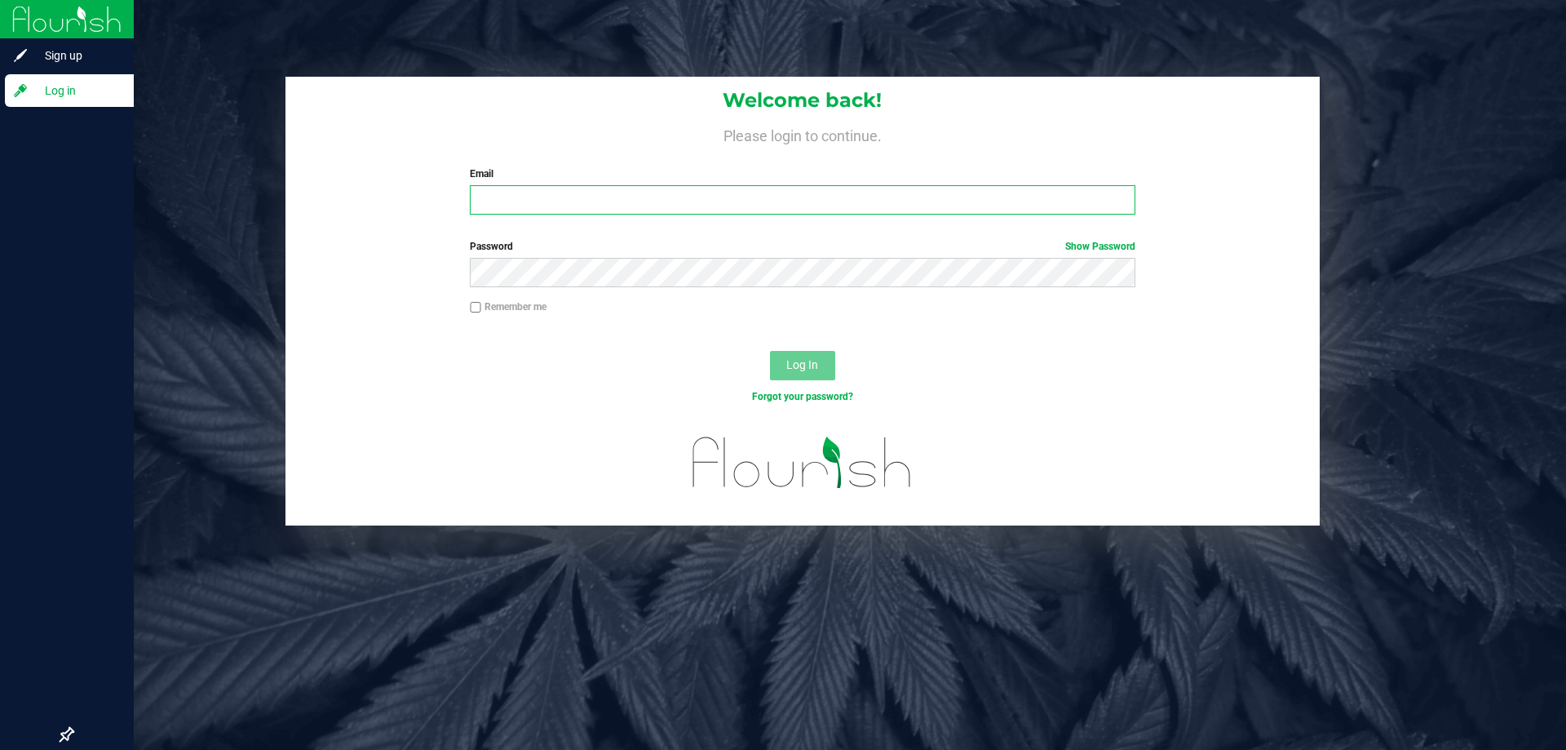
click at [698, 198] on input "Email" at bounding box center [802, 199] width 665 height 29
type input "[EMAIL_ADDRESS][DOMAIN_NAME]"
click at [770, 351] on button "Log In" at bounding box center [802, 365] width 65 height 29
